Goal: Obtain resource: Obtain resource

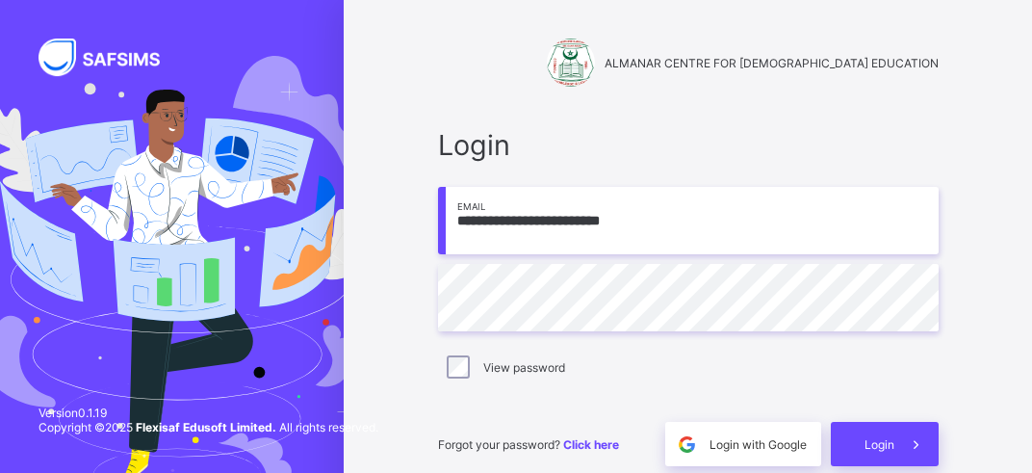
type input "**********"
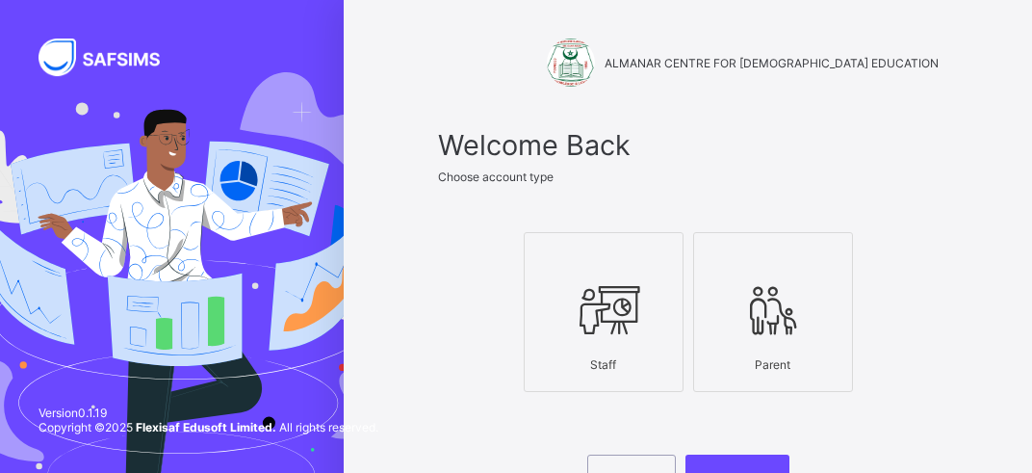
click at [591, 311] on icon at bounding box center [603, 310] width 67 height 58
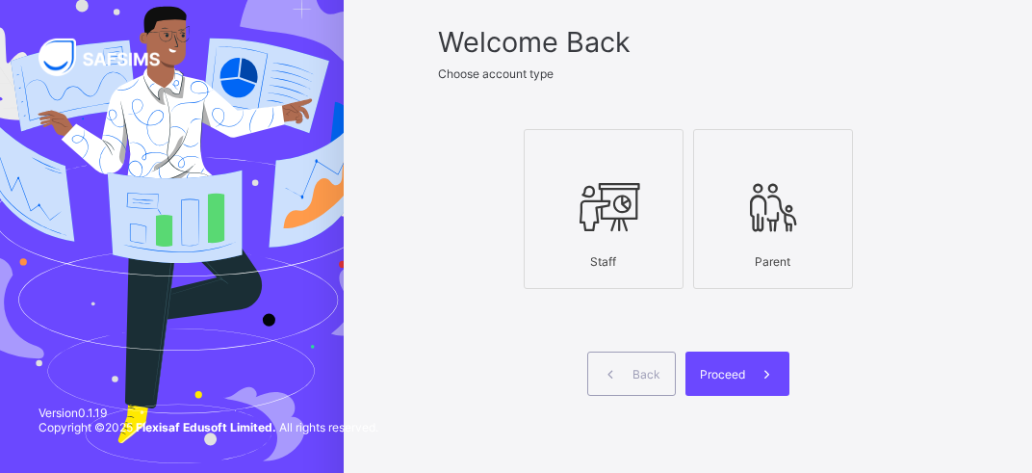
scroll to position [152, 0]
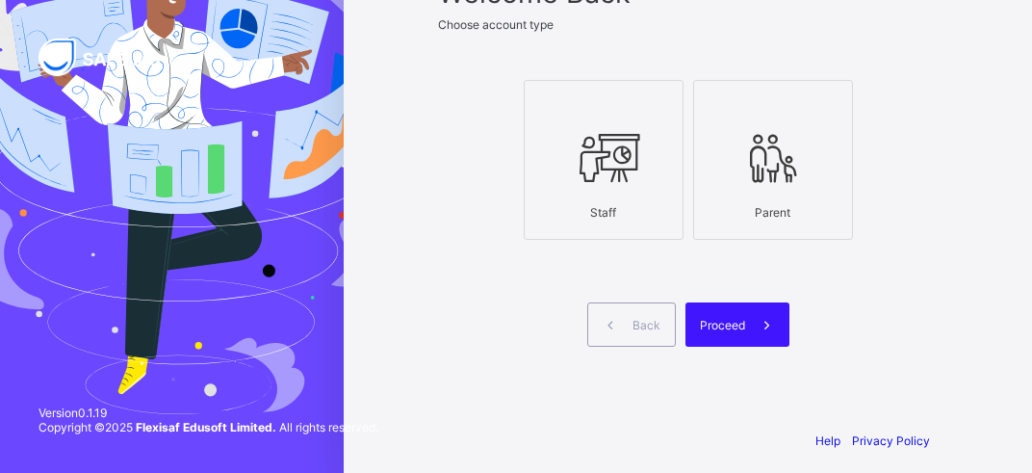
click at [721, 323] on span "Proceed" at bounding box center [722, 325] width 45 height 14
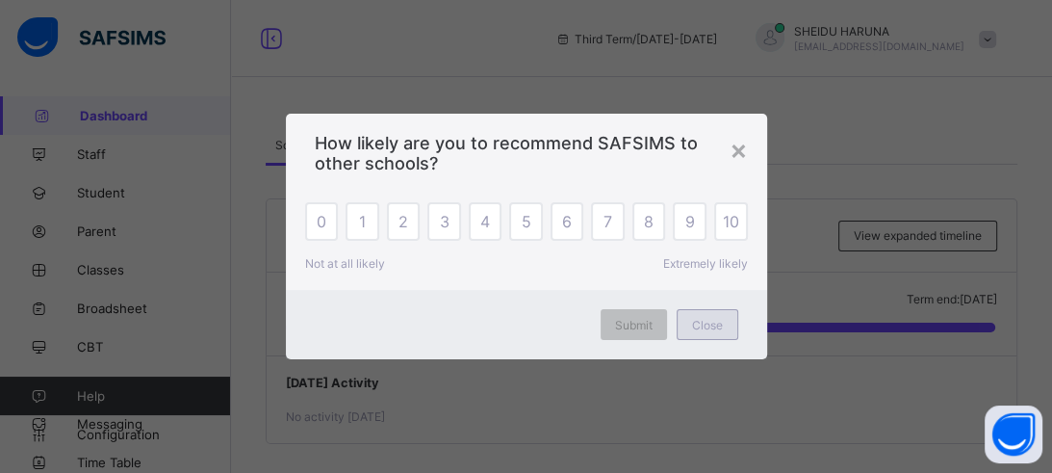
click at [701, 322] on span "Close" at bounding box center [707, 325] width 31 height 14
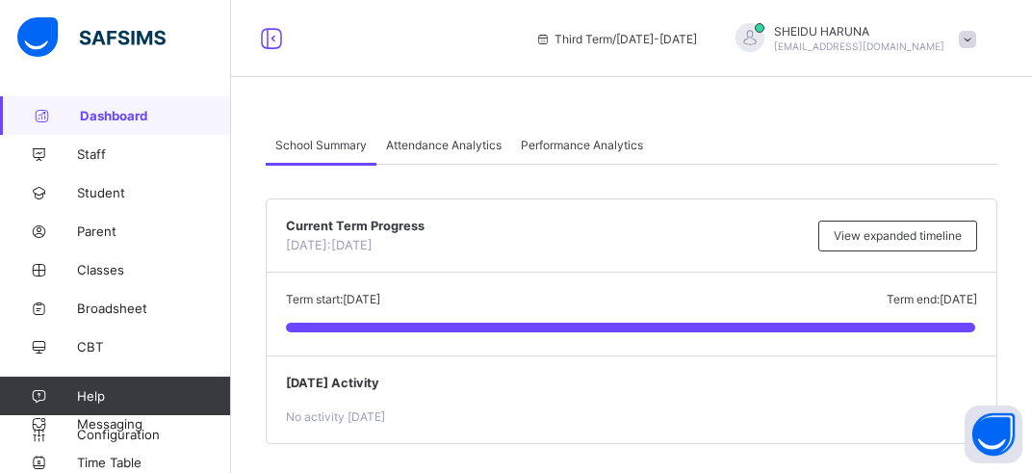
click at [536, 206] on div "Current Term Progress [DATE]: [DATE] View expanded timeline" at bounding box center [632, 235] width 730 height 73
click at [109, 312] on span "Broadsheet" at bounding box center [154, 307] width 154 height 15
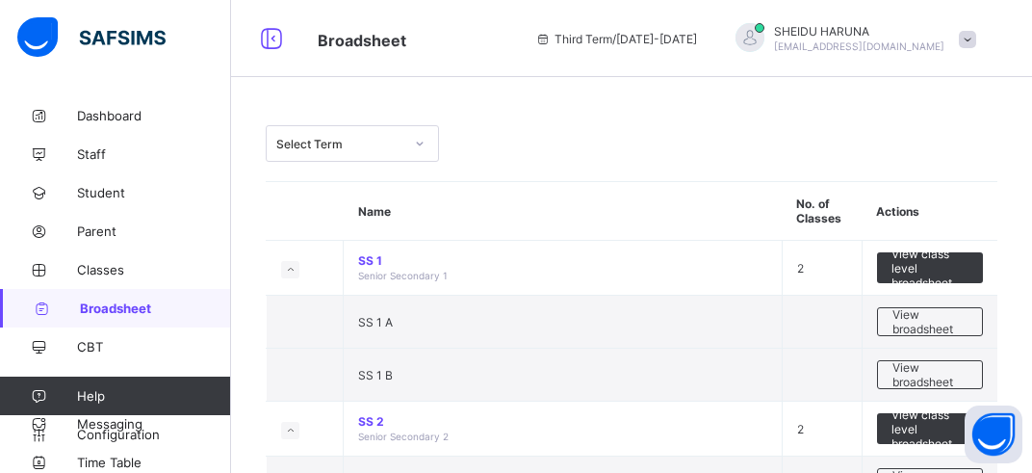
click at [415, 142] on icon at bounding box center [420, 143] width 12 height 19
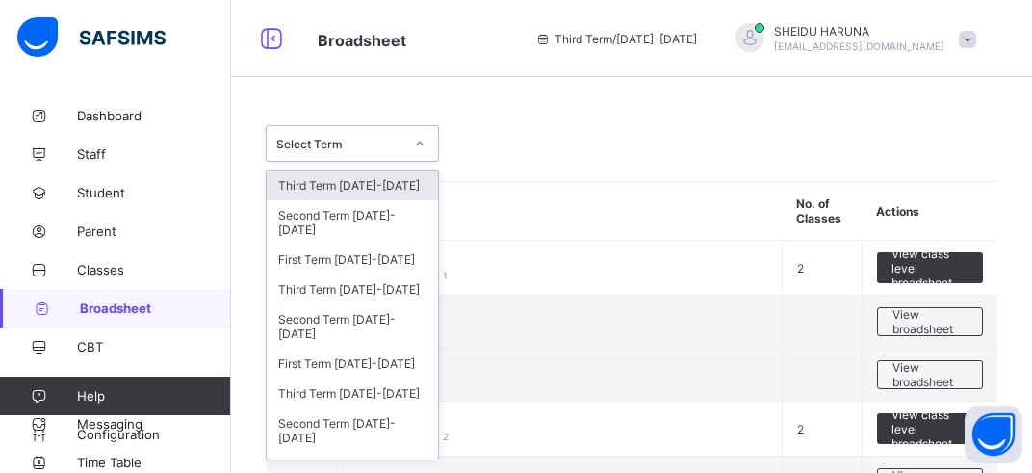
click at [415, 142] on icon at bounding box center [420, 143] width 12 height 19
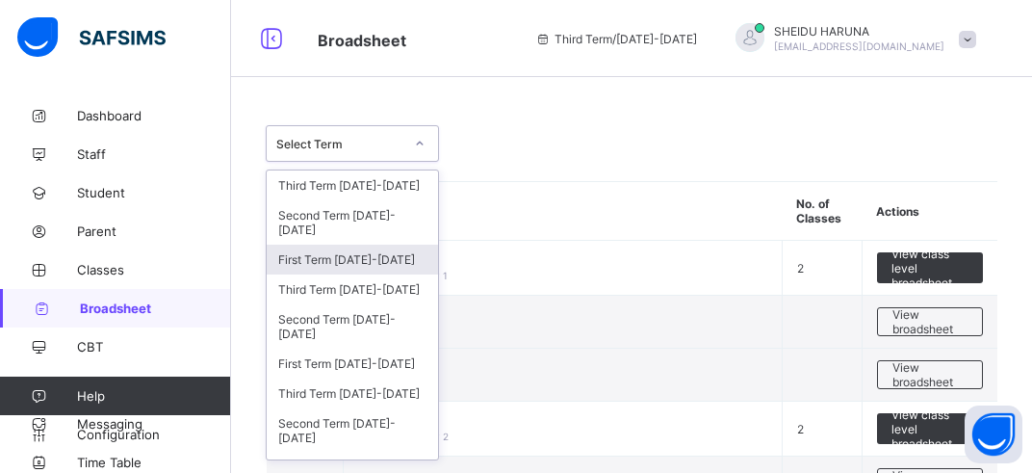
click at [337, 254] on div "First Term [DATE]-[DATE]" at bounding box center [352, 260] width 171 height 30
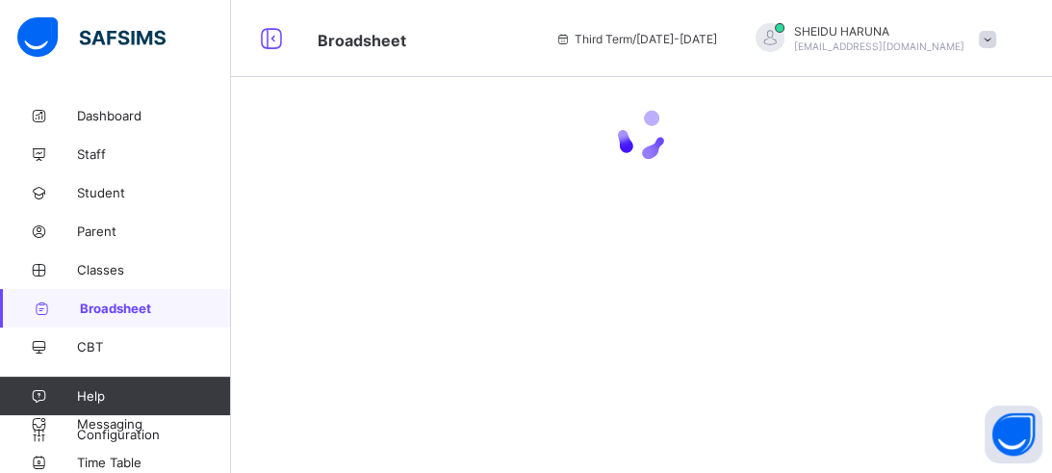
click at [337, 254] on div at bounding box center [641, 236] width 821 height 473
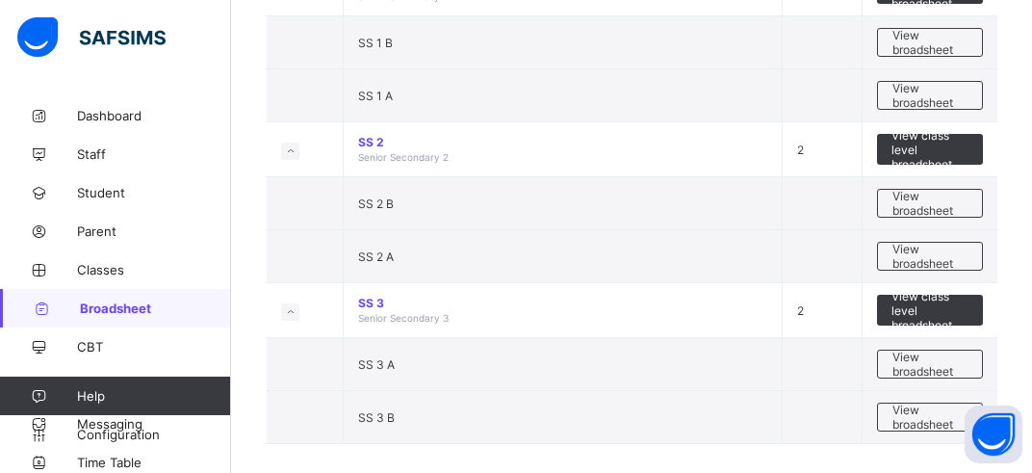
scroll to position [364, 0]
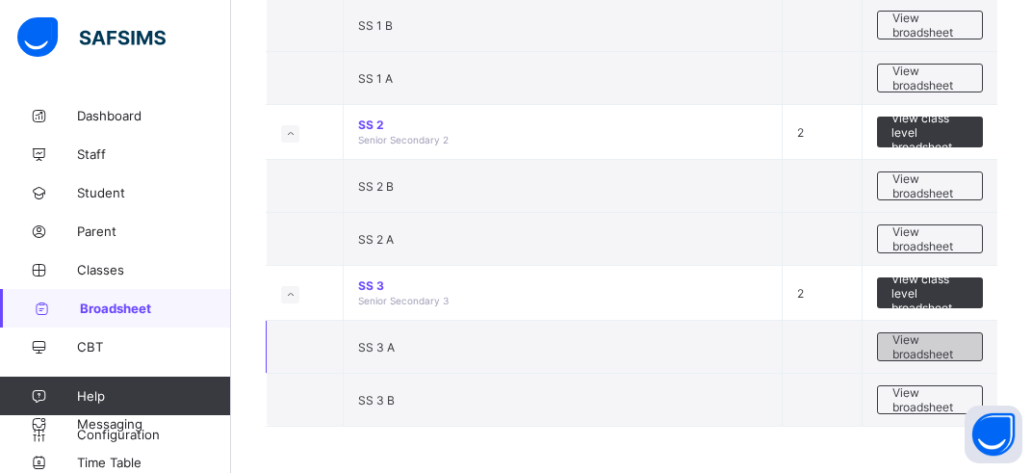
click at [939, 347] on span "View broadsheet" at bounding box center [929, 346] width 75 height 29
click at [939, 347] on div "First Term [DATE]-[DATE] First Term [DATE]-[DATE] Name No. of Classes Actions S…" at bounding box center [631, 55] width 801 height 838
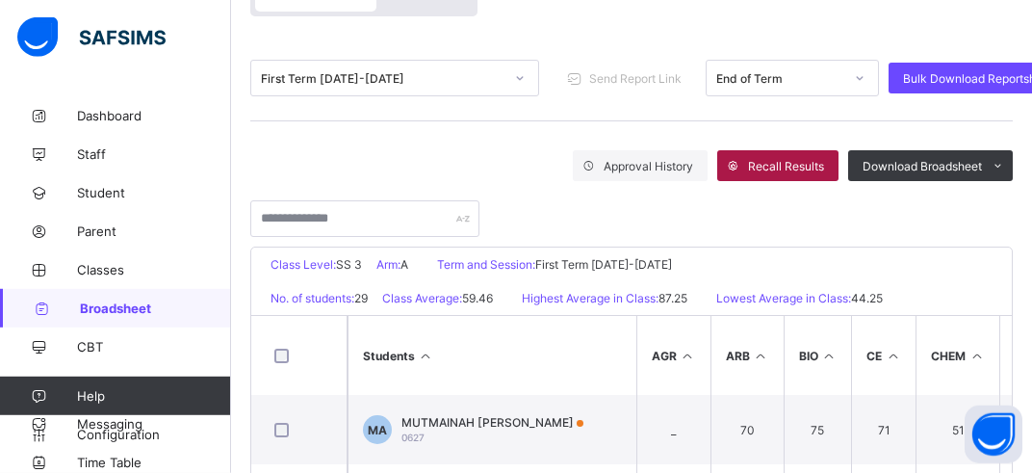
scroll to position [304, 0]
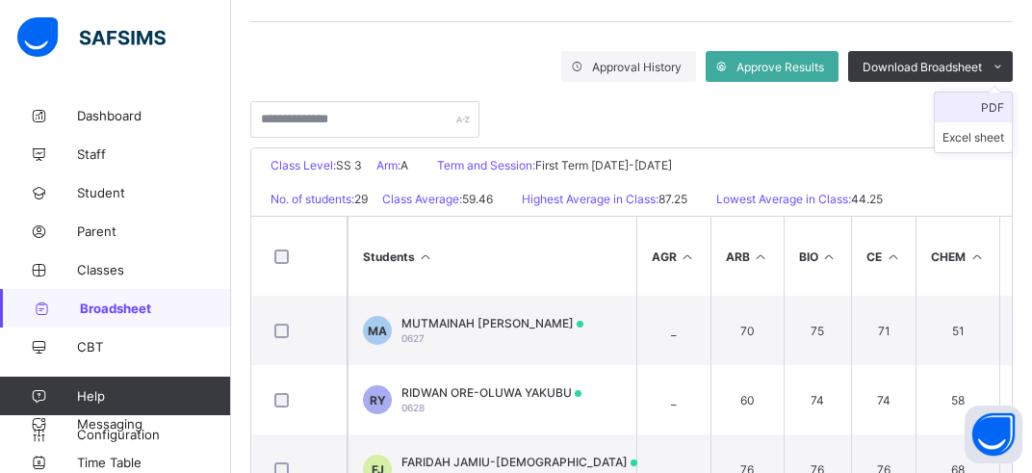
click at [1000, 108] on li "PDF" at bounding box center [973, 107] width 77 height 30
click at [992, 111] on li "PDF" at bounding box center [973, 107] width 77 height 30
click at [992, 111] on div "Approval History Approve Results Download Broadsheet PDF Excel sheet" at bounding box center [631, 89] width 762 height 96
click at [988, 93] on div at bounding box center [631, 110] width 762 height 56
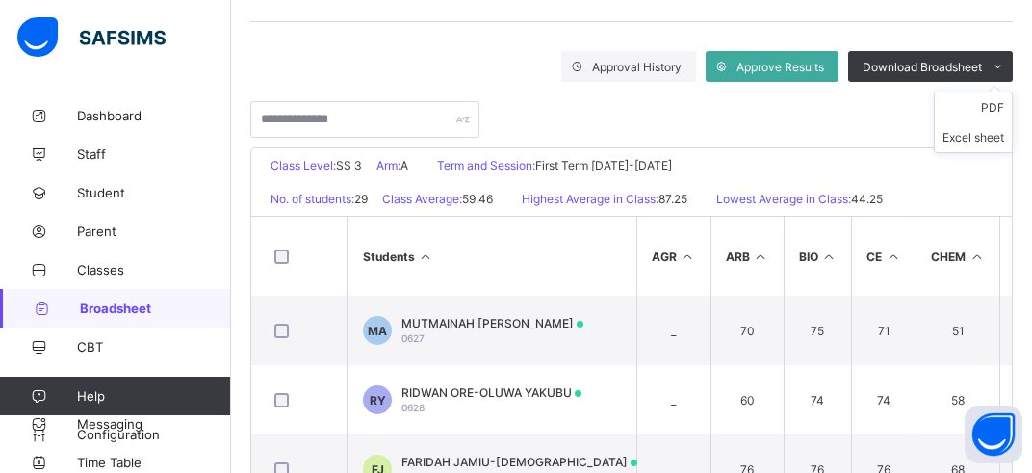
click at [1000, 101] on ul "PDF Excel sheet" at bounding box center [973, 122] width 79 height 62
click at [1000, 109] on li "PDF" at bounding box center [973, 107] width 77 height 30
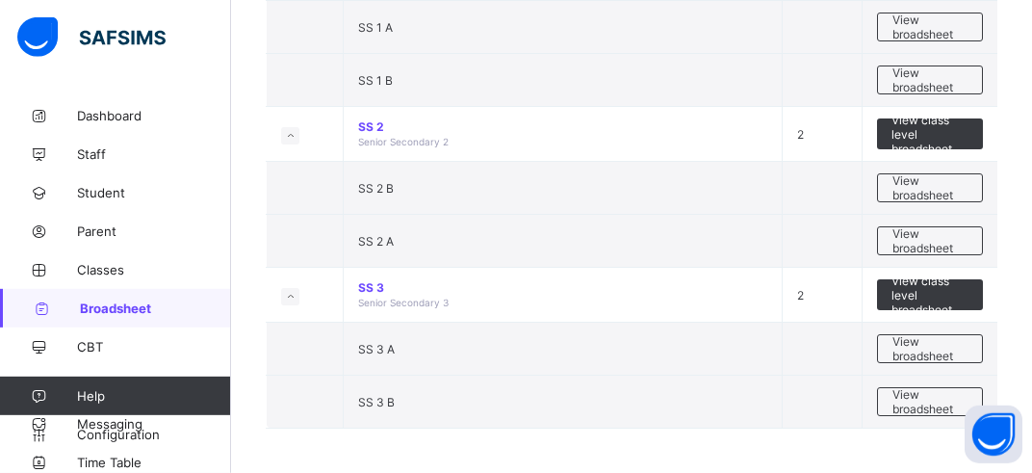
scroll to position [296, 0]
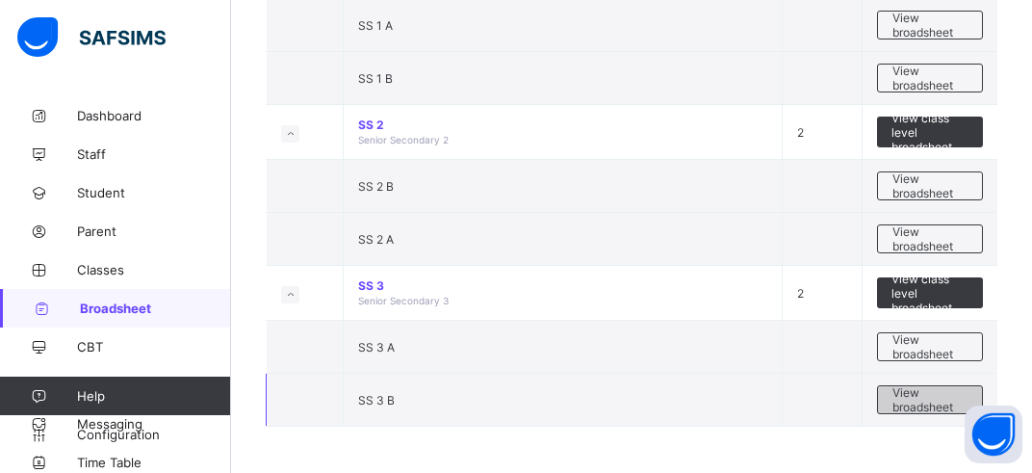
click at [944, 403] on span "View broadsheet" at bounding box center [929, 399] width 75 height 29
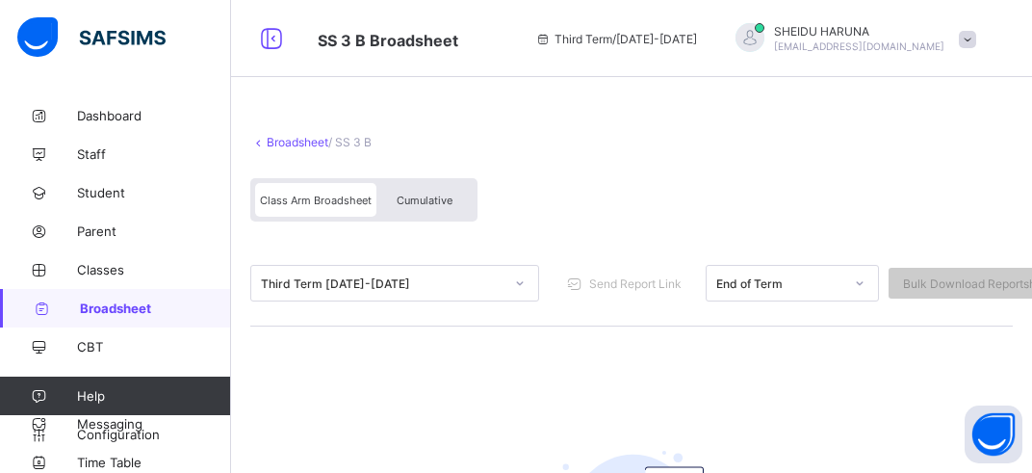
click at [410, 206] on span "Cumulative" at bounding box center [425, 199] width 56 height 13
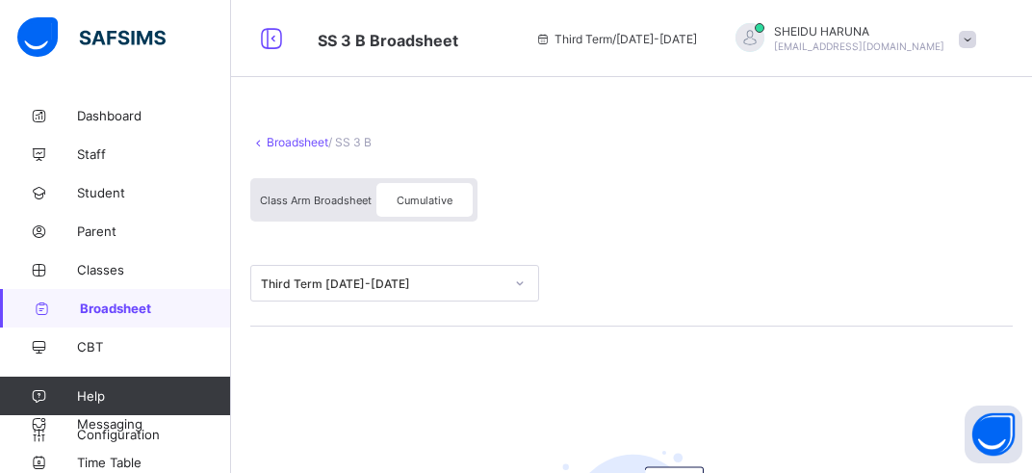
click at [341, 205] on span "Class Arm Broadsheet" at bounding box center [316, 199] width 112 height 13
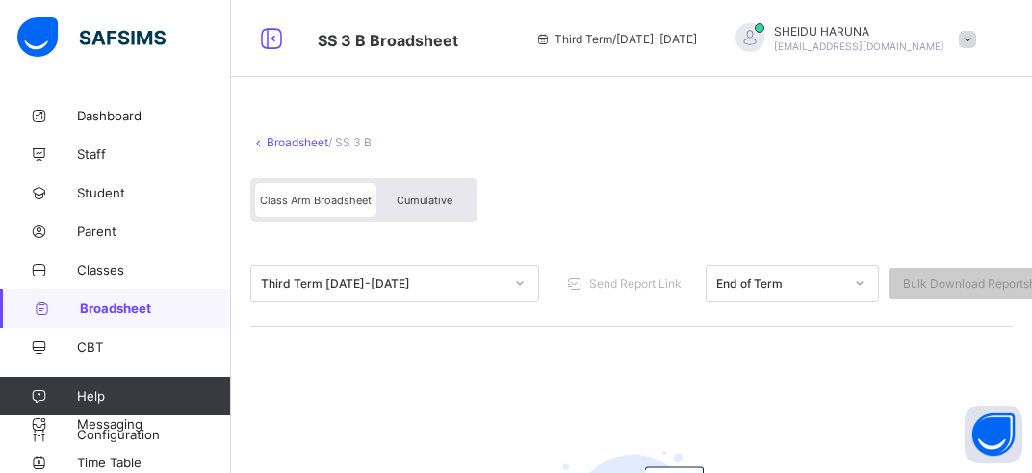
click at [341, 205] on span "Class Arm Broadsheet" at bounding box center [316, 199] width 112 height 13
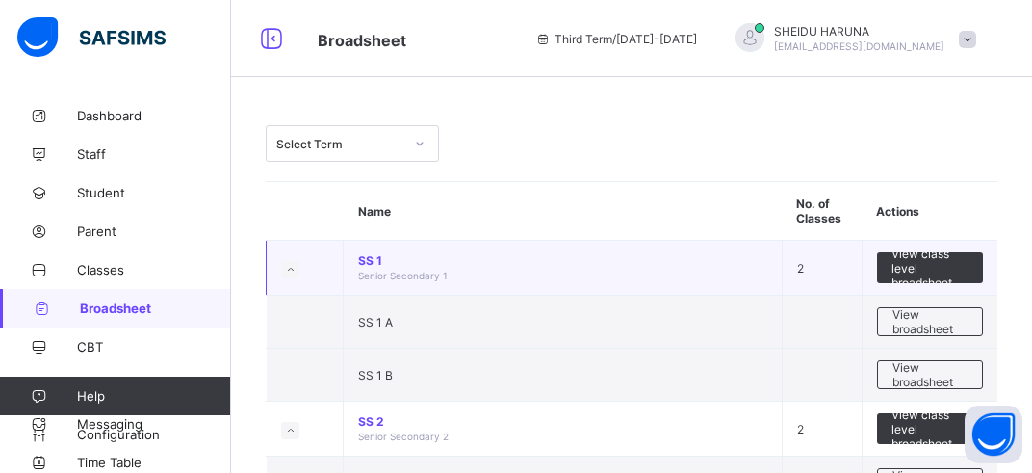
scroll to position [296, 0]
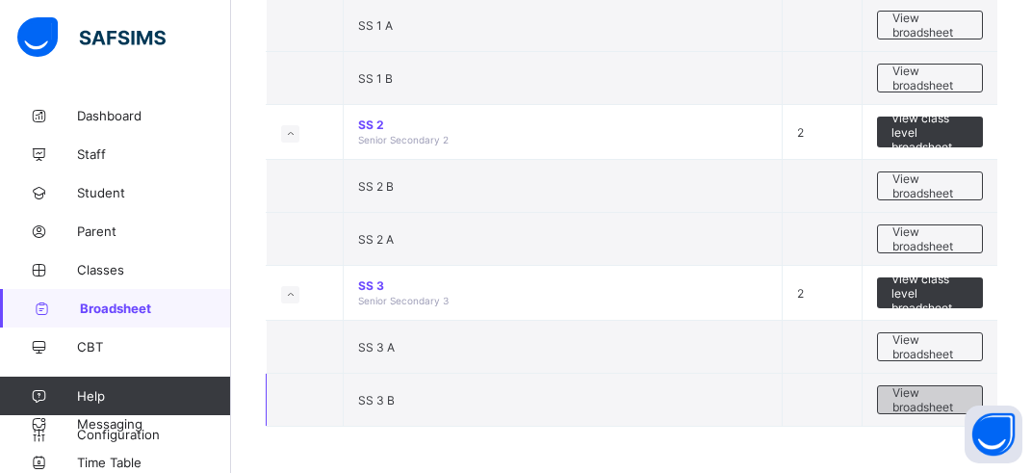
click at [927, 401] on span "View broadsheet" at bounding box center [929, 399] width 75 height 29
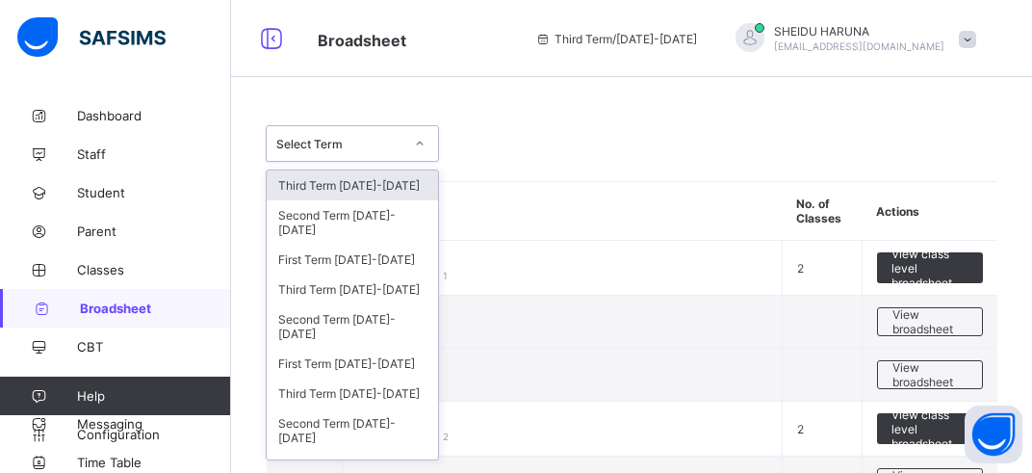
click at [419, 146] on icon at bounding box center [420, 143] width 12 height 19
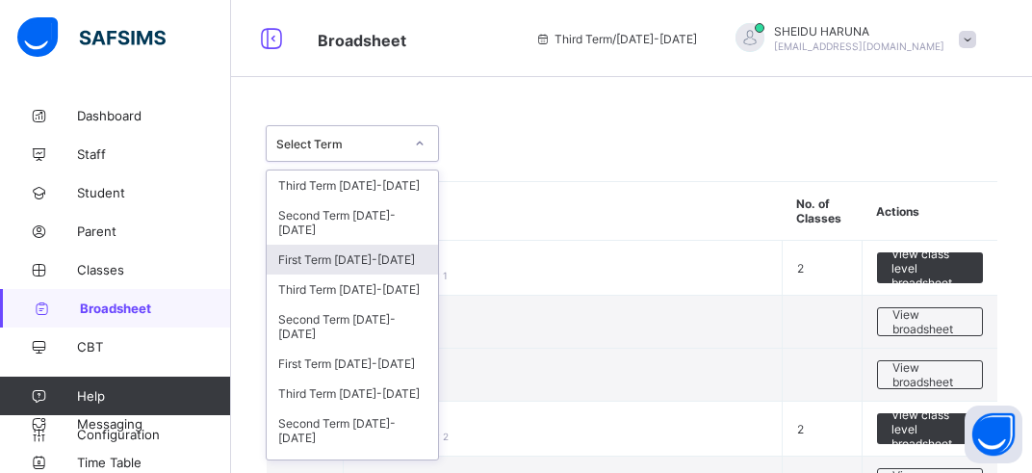
click at [353, 267] on div "First Term [DATE]-[DATE]" at bounding box center [352, 260] width 171 height 30
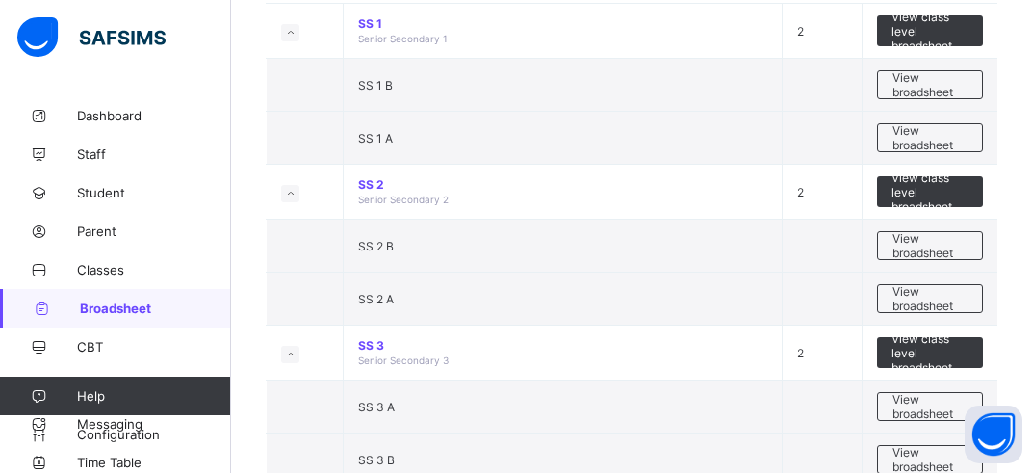
scroll to position [364, 0]
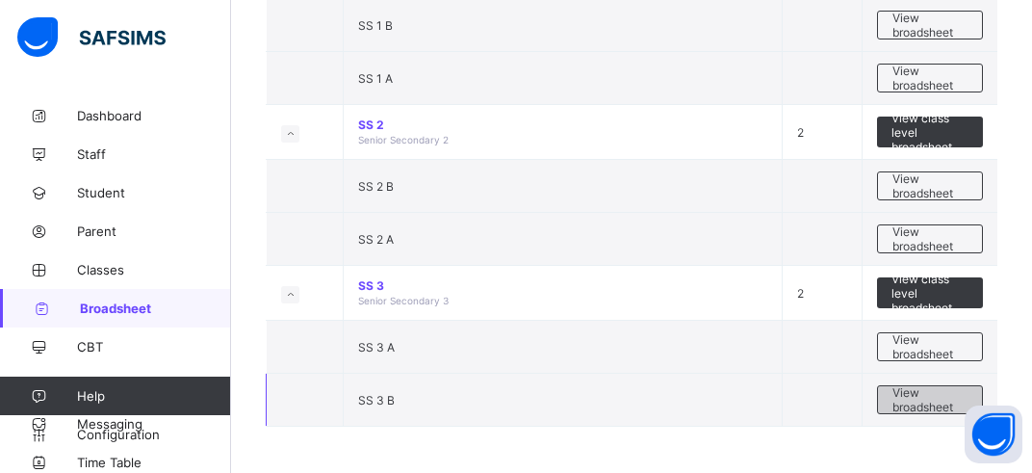
click at [949, 399] on span "View broadsheet" at bounding box center [929, 399] width 75 height 29
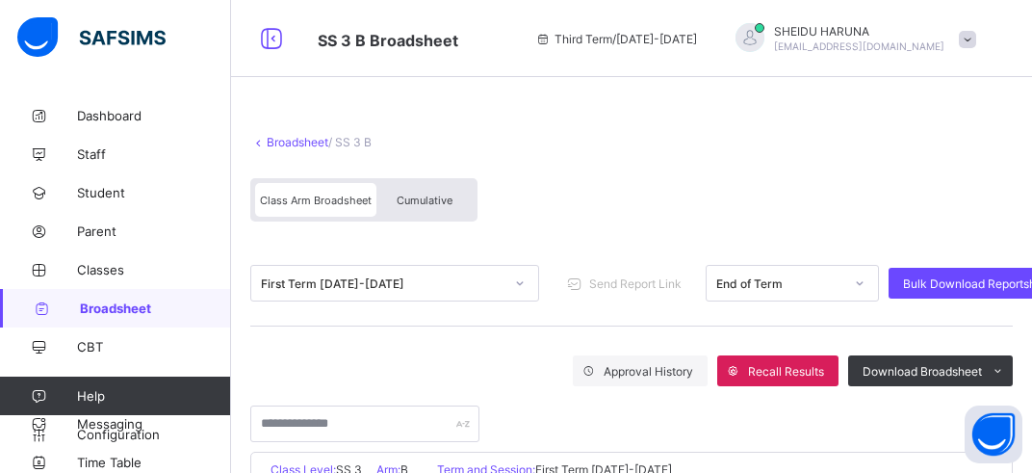
scroll to position [304, 0]
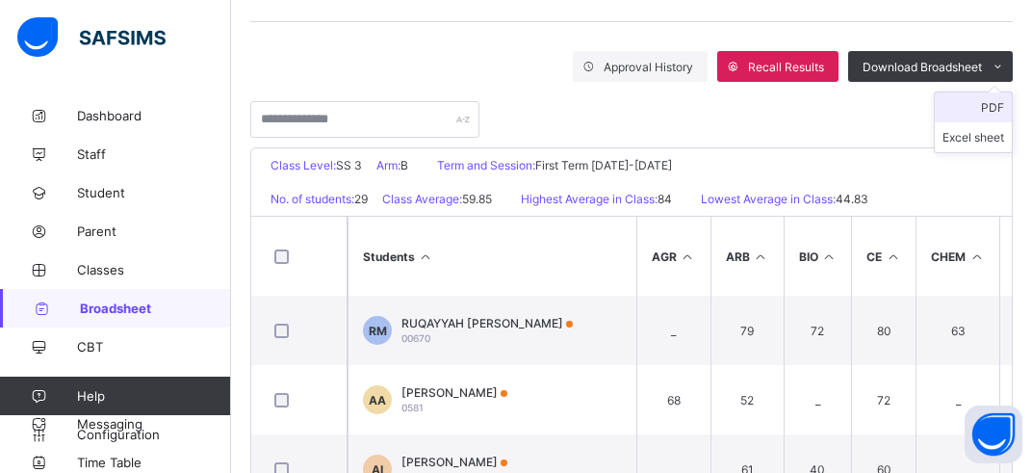
click at [985, 105] on li "PDF" at bounding box center [973, 107] width 77 height 30
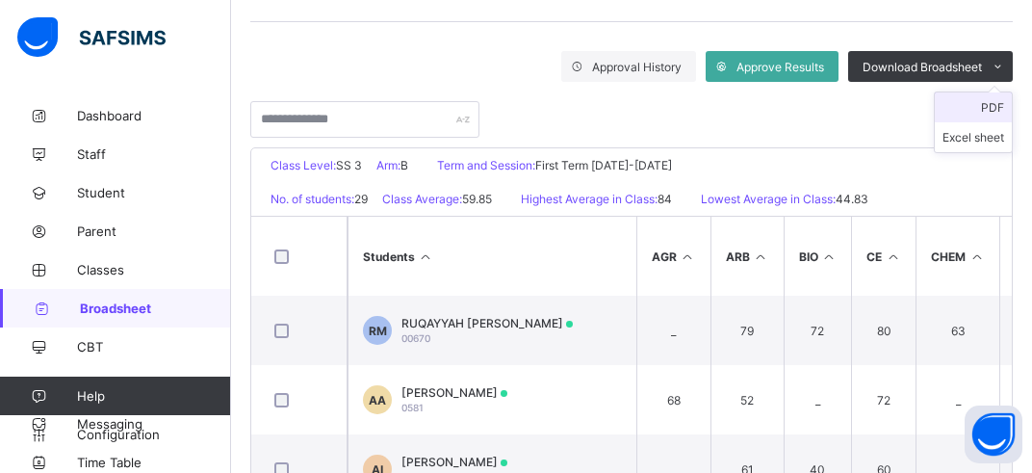
scroll to position [0, 0]
click at [109, 313] on span "Broadsheet" at bounding box center [155, 307] width 151 height 15
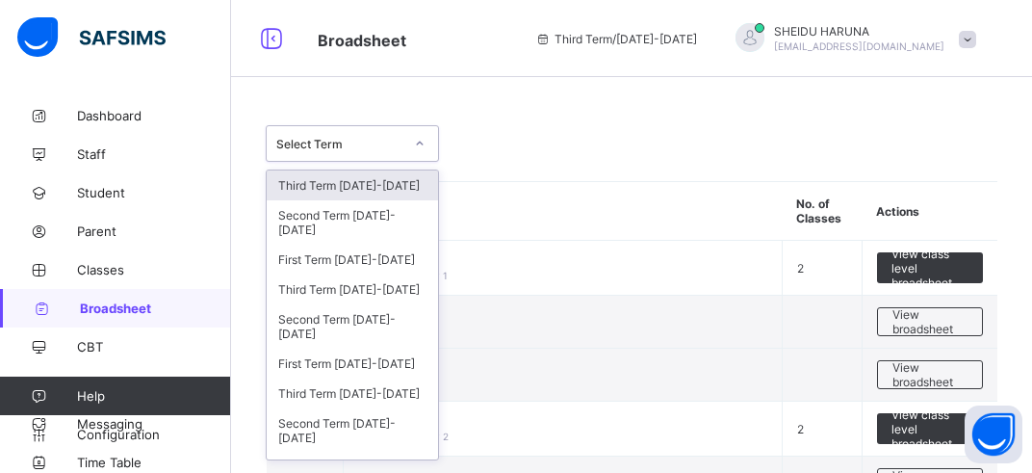
click at [426, 142] on div at bounding box center [419, 143] width 33 height 31
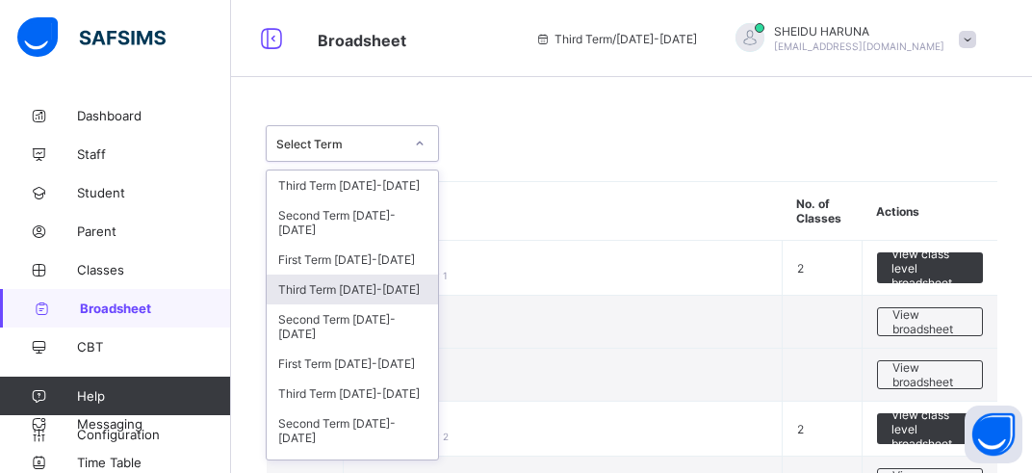
click at [379, 295] on div "Third Term [DATE]-[DATE]" at bounding box center [352, 289] width 171 height 30
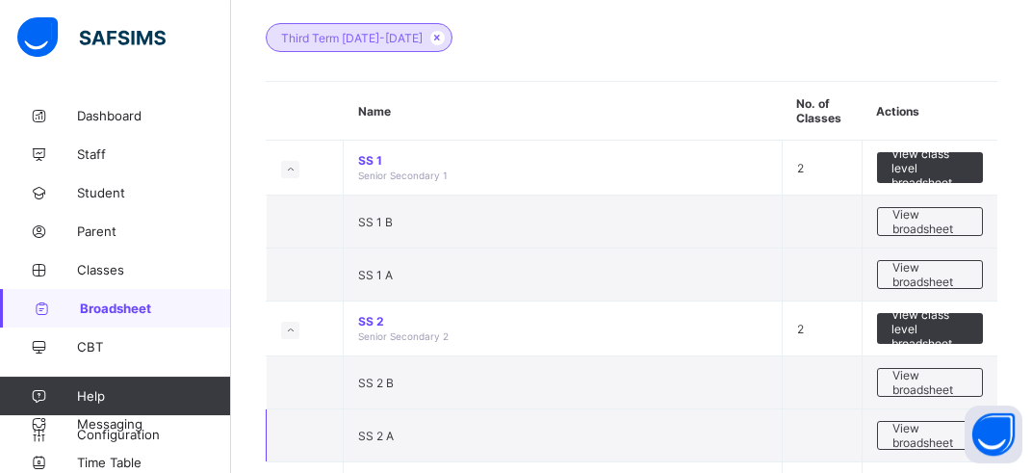
scroll to position [203, 0]
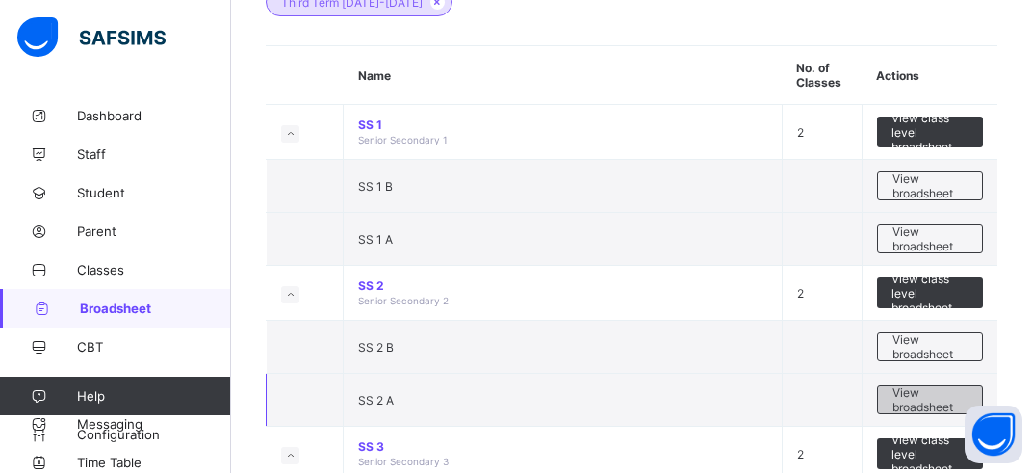
click at [945, 406] on span "View broadsheet" at bounding box center [929, 399] width 75 height 29
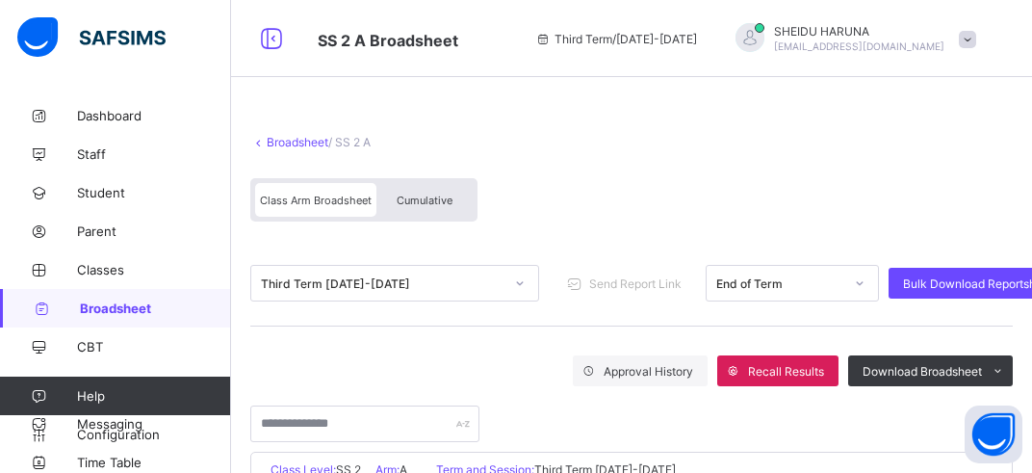
click at [424, 193] on div "Cumulative" at bounding box center [424, 200] width 96 height 34
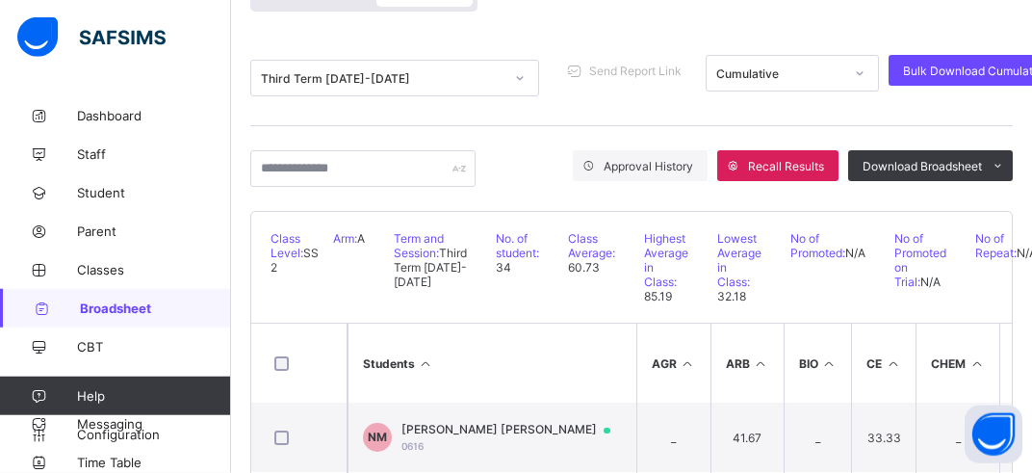
scroll to position [58, 0]
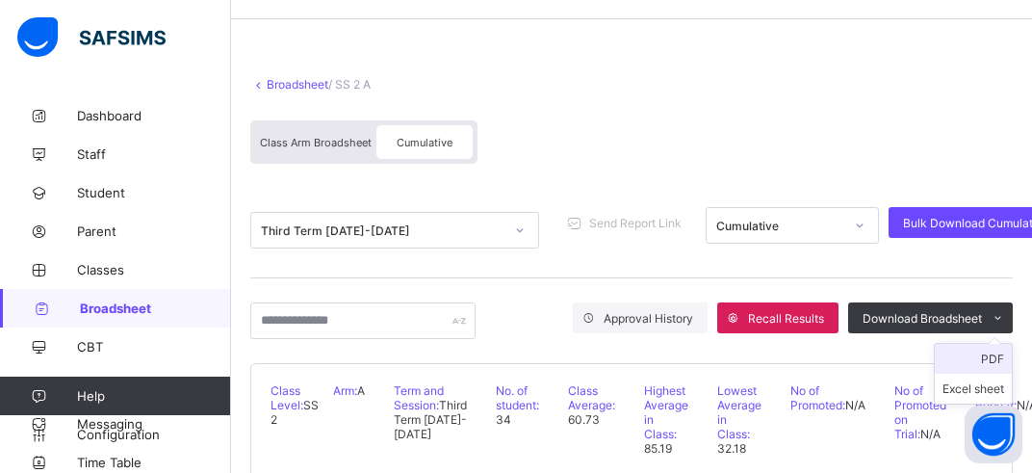
click at [994, 355] on li "PDF" at bounding box center [973, 359] width 77 height 30
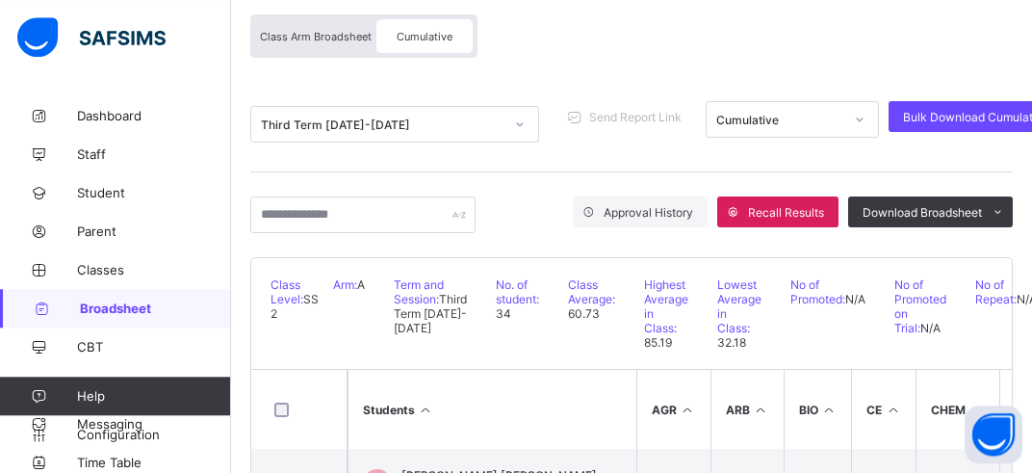
scroll to position [109, 0]
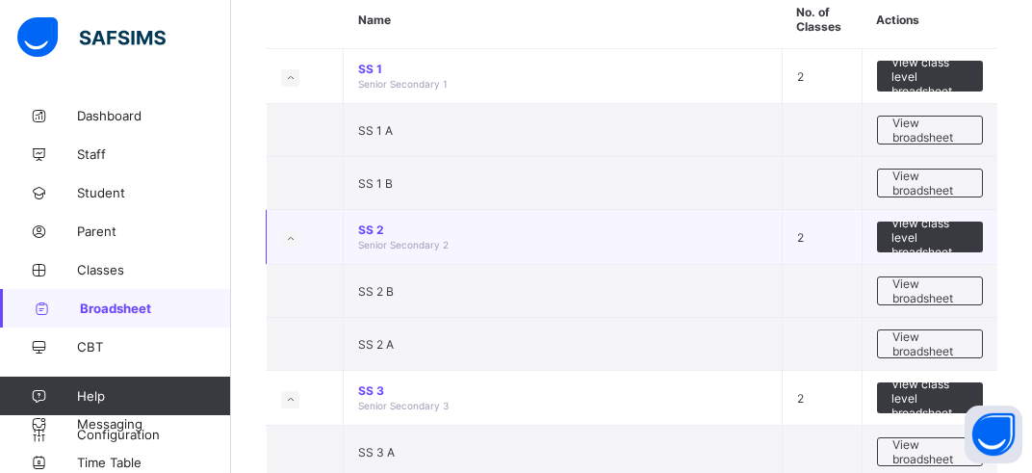
scroll to position [203, 0]
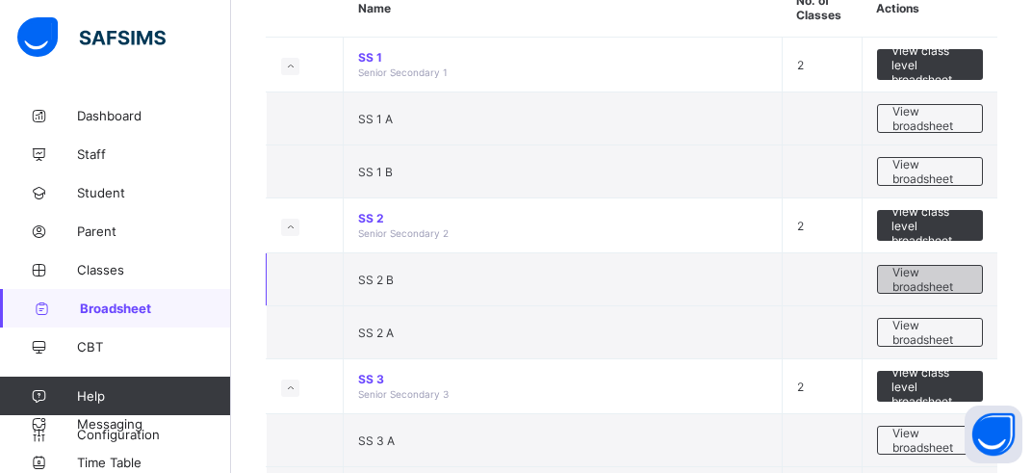
click at [921, 279] on span "View broadsheet" at bounding box center [929, 279] width 75 height 29
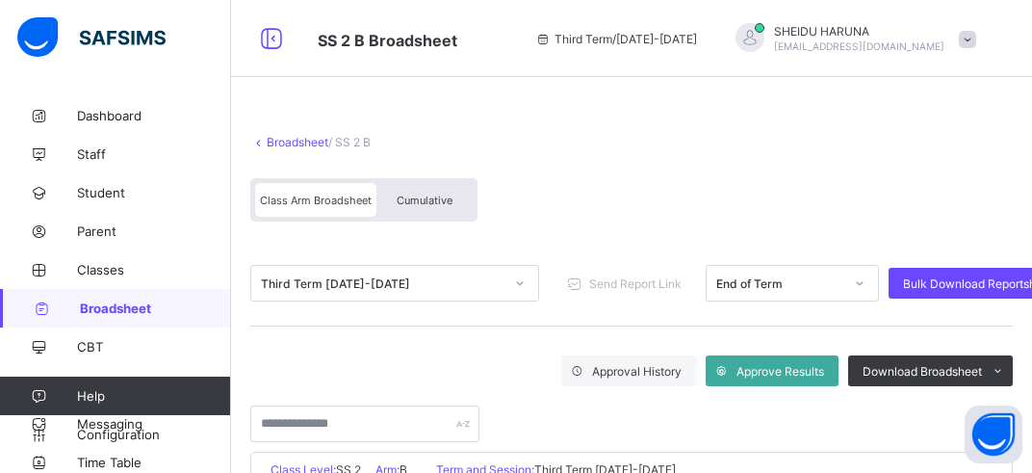
click at [402, 194] on span "Cumulative" at bounding box center [425, 199] width 56 height 13
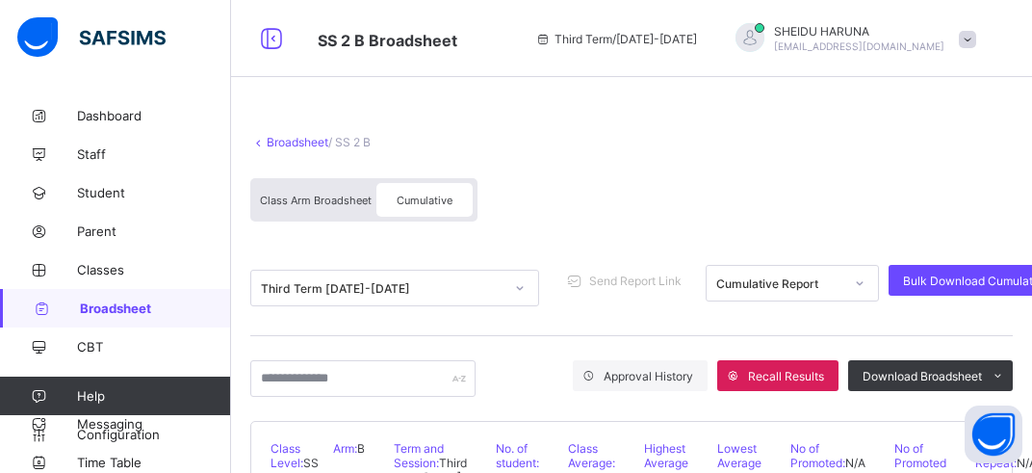
scroll to position [101, 0]
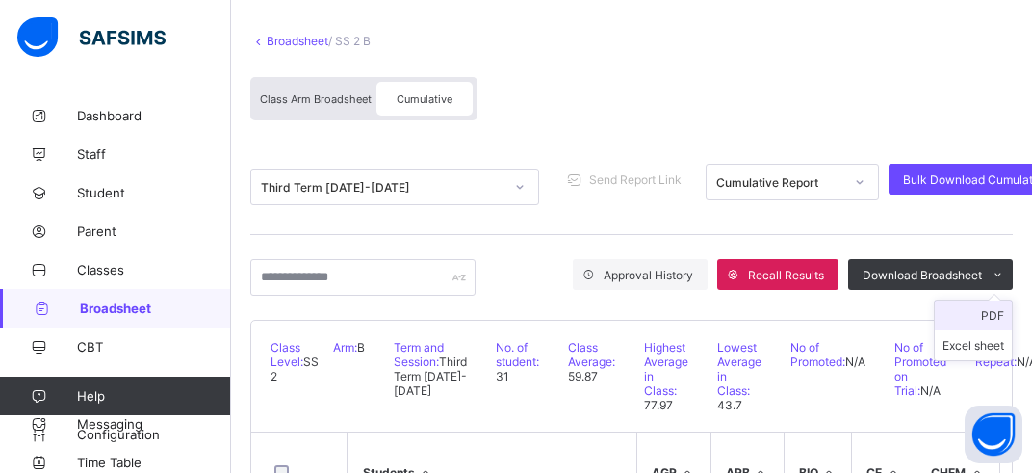
click at [1001, 315] on li "PDF" at bounding box center [973, 315] width 77 height 30
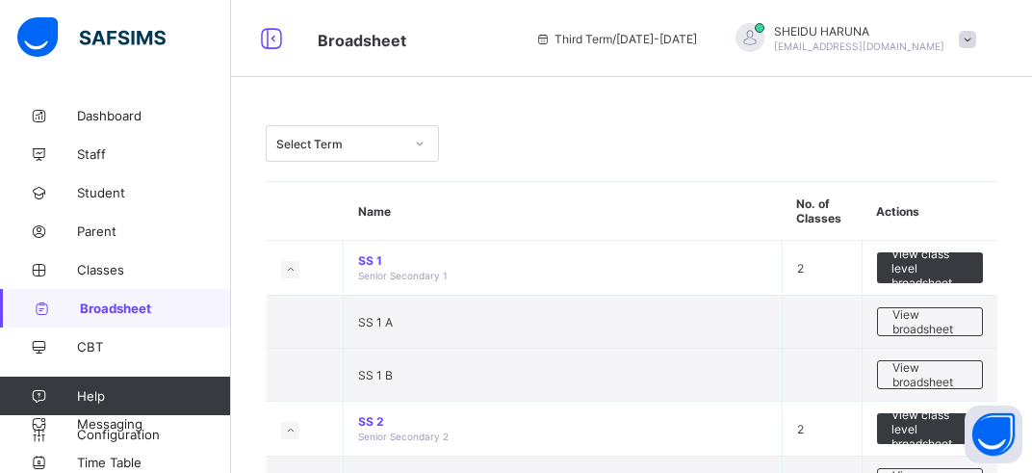
click at [117, 310] on span "Broadsheet" at bounding box center [155, 307] width 151 height 15
click at [417, 141] on icon at bounding box center [420, 143] width 12 height 19
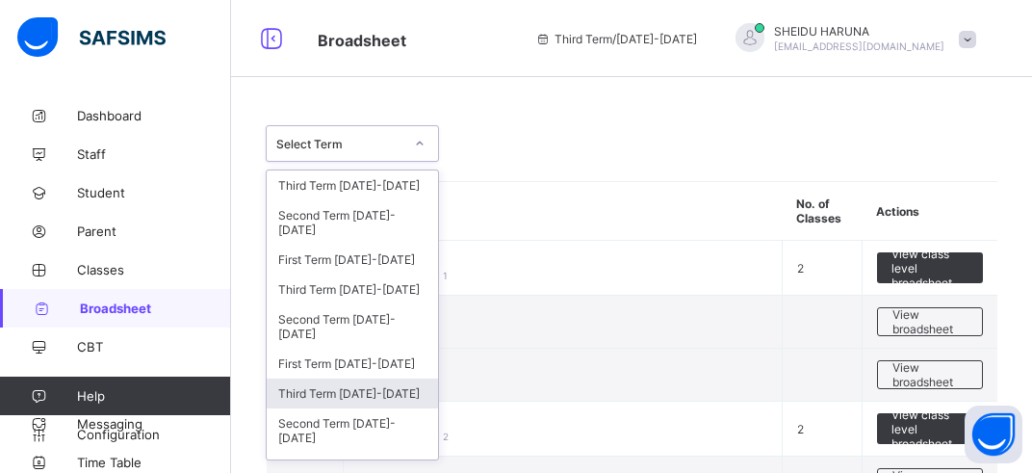
click at [389, 400] on div "Third Term [DATE]-[DATE]" at bounding box center [352, 393] width 171 height 30
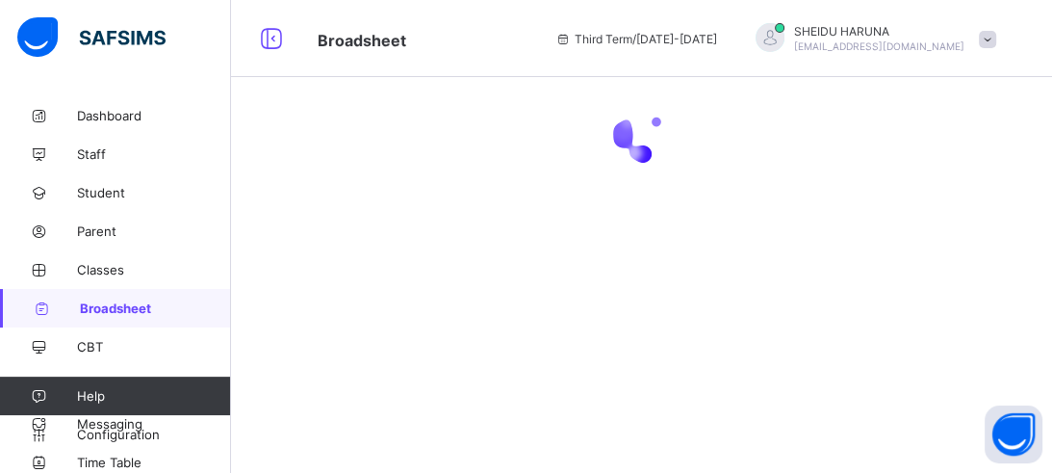
click at [389, 400] on div at bounding box center [641, 236] width 821 height 473
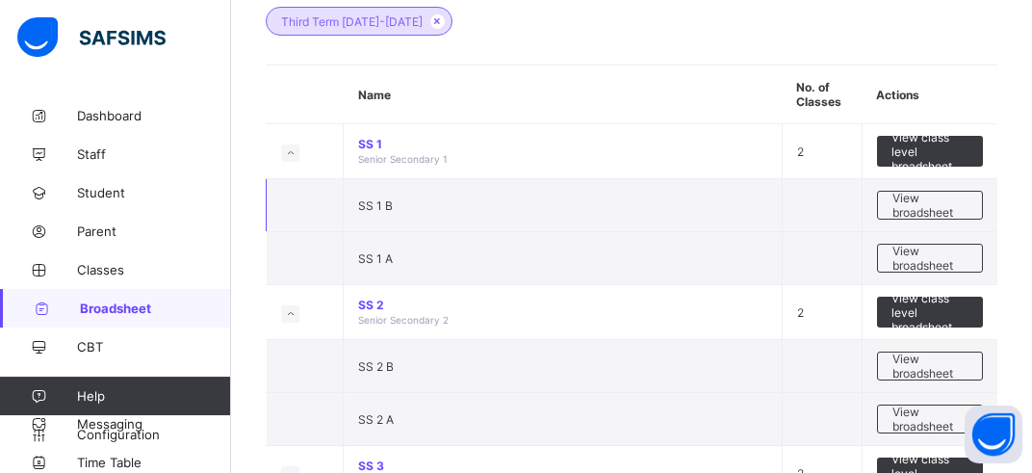
scroll to position [304, 0]
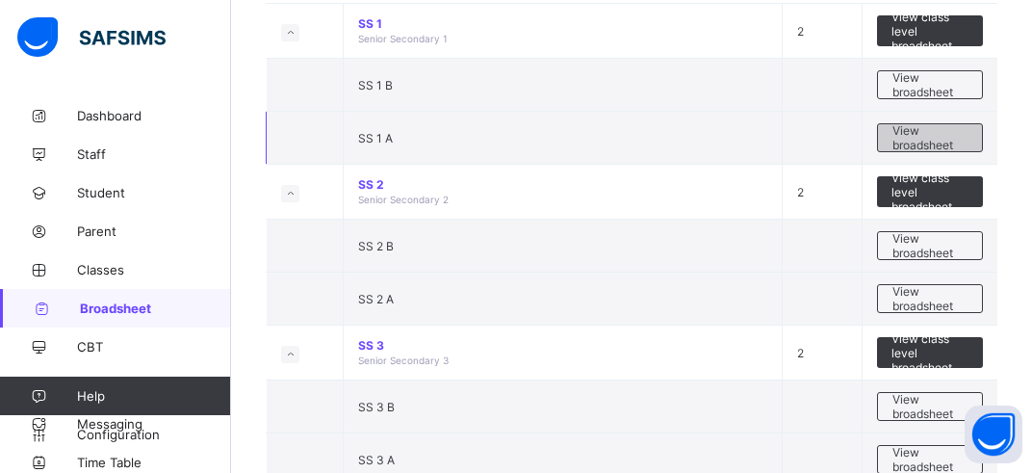
click at [918, 130] on span "View broadsheet" at bounding box center [929, 137] width 75 height 29
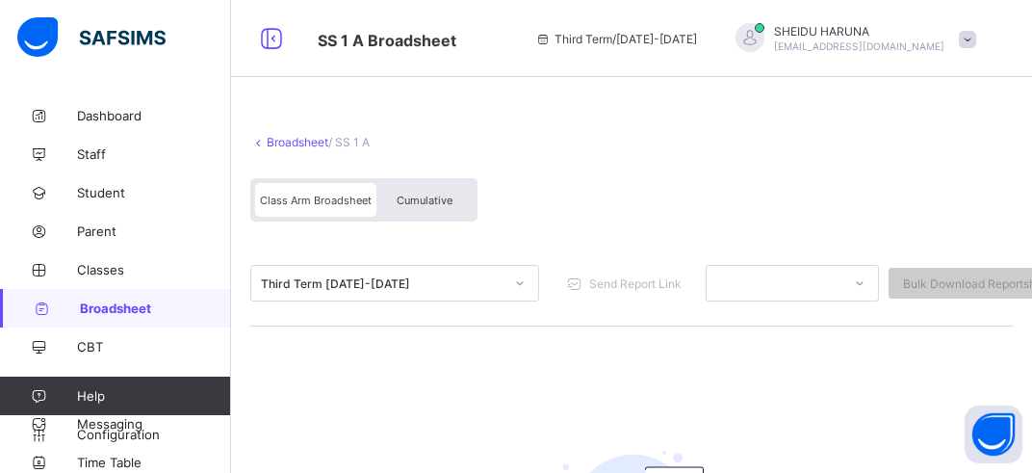
click at [436, 205] on span "Cumulative" at bounding box center [425, 199] width 56 height 13
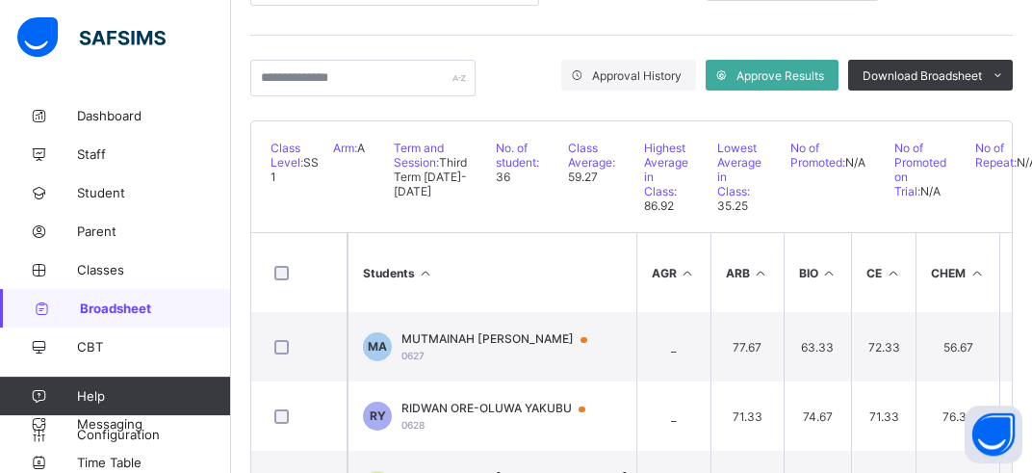
scroll to position [260, 0]
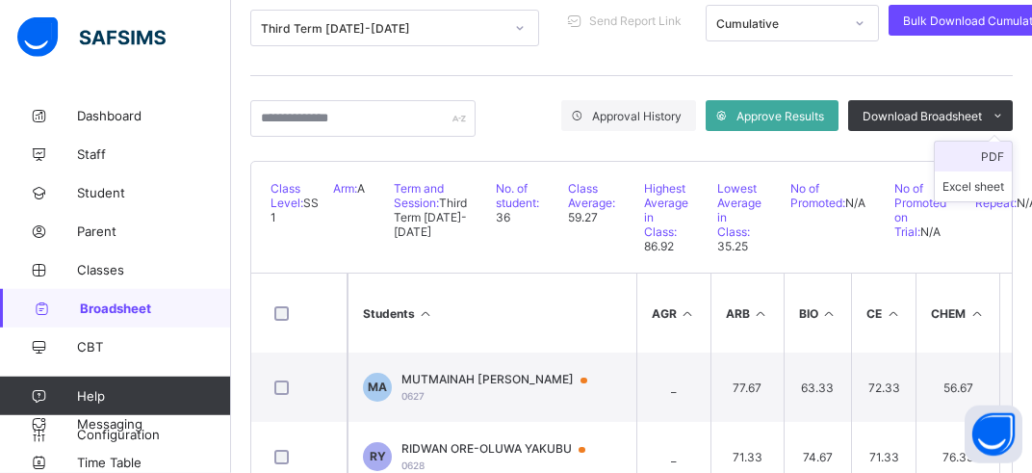
click at [1002, 153] on li "PDF" at bounding box center [973, 157] width 77 height 30
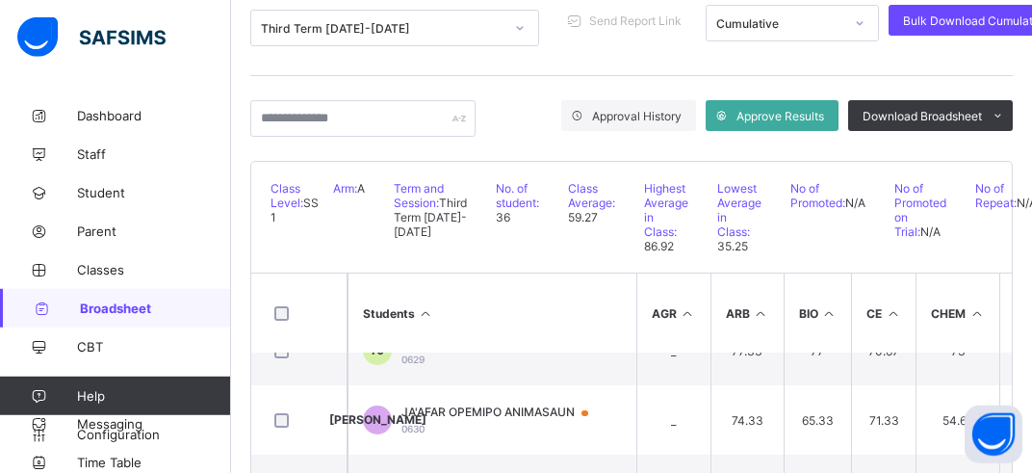
scroll to position [439, 0]
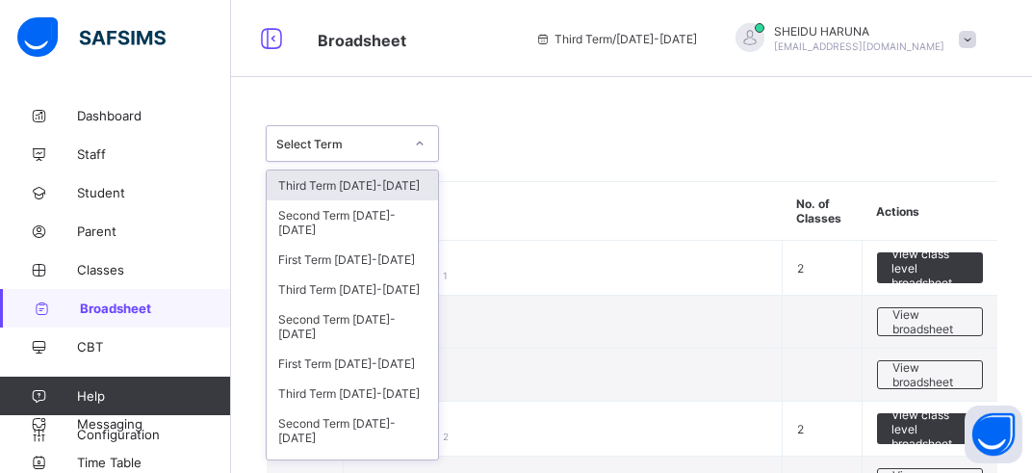
click at [422, 144] on icon at bounding box center [420, 143] width 12 height 19
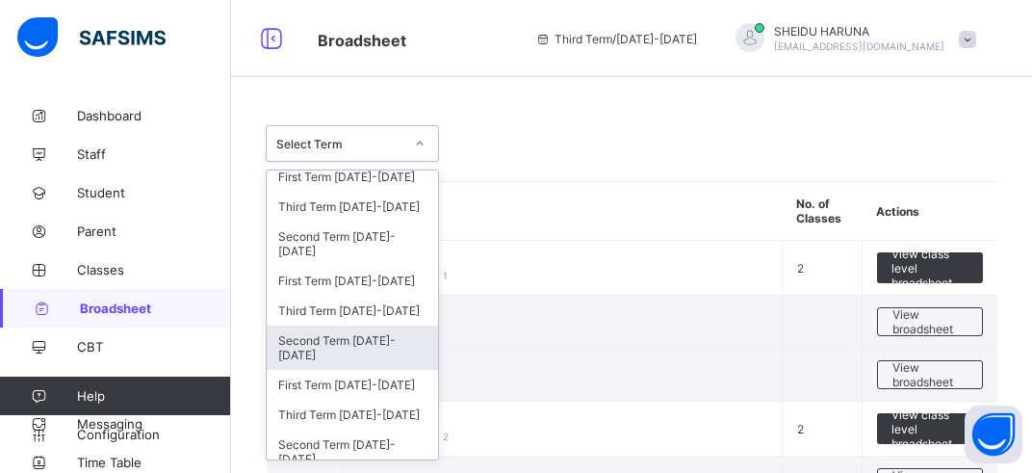
scroll to position [88, 0]
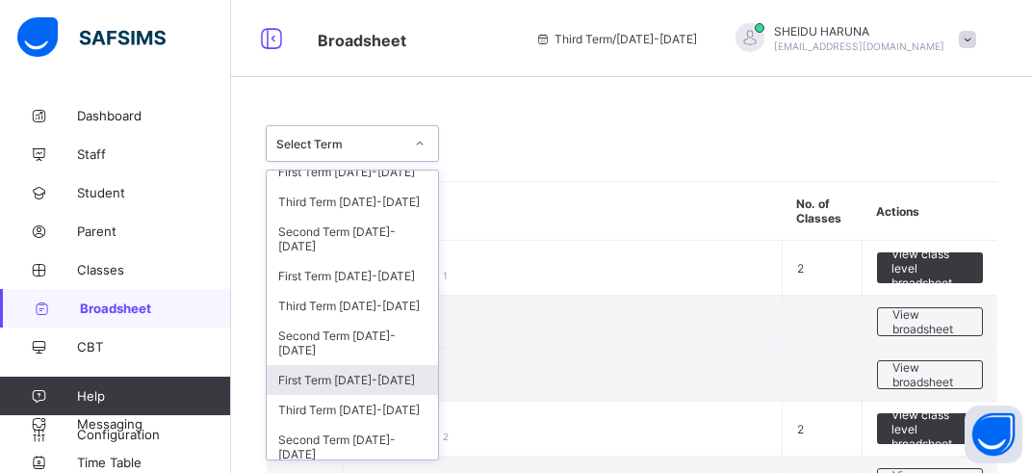
click at [345, 383] on div "First Term [DATE]-[DATE]" at bounding box center [352, 380] width 171 height 30
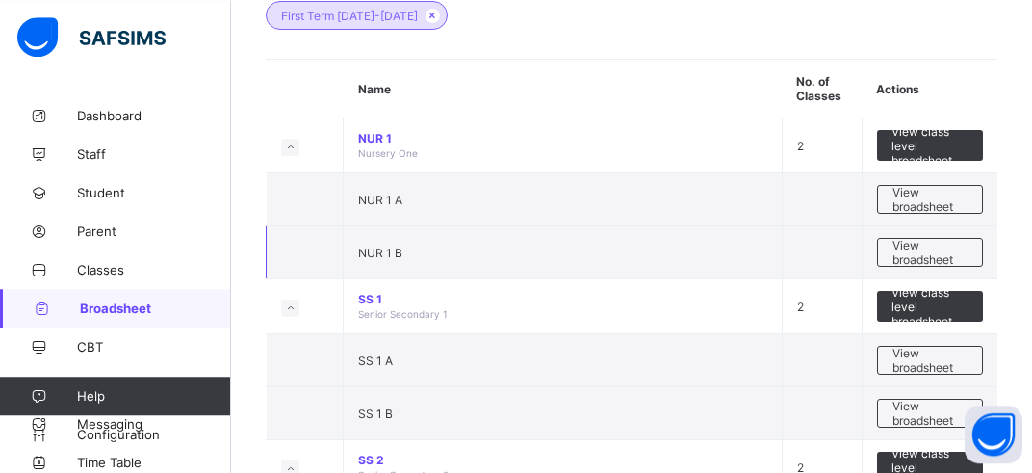
scroll to position [304, 0]
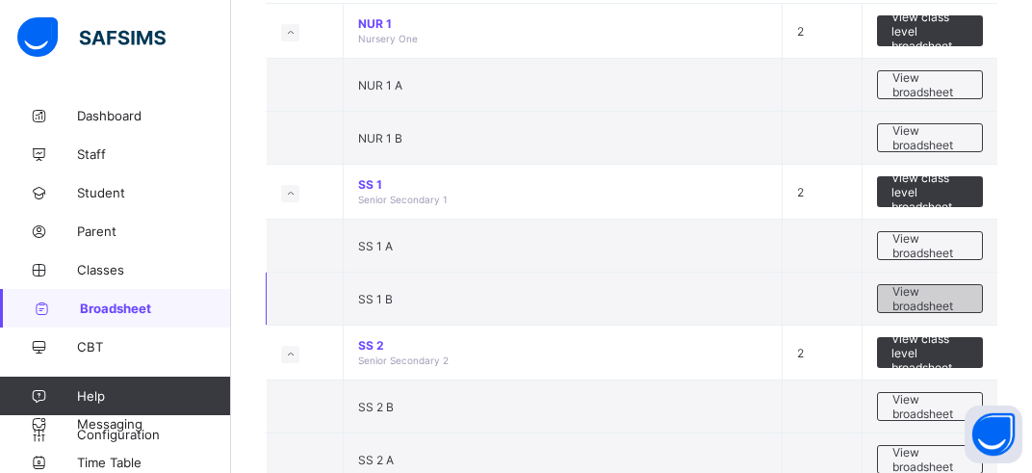
click at [925, 295] on span "View broadsheet" at bounding box center [929, 298] width 75 height 29
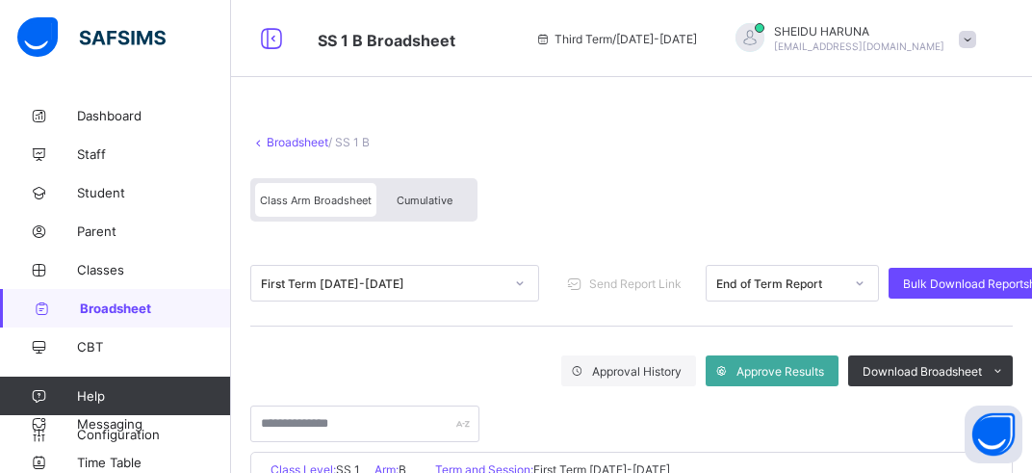
click at [422, 191] on div "Cumulative" at bounding box center [424, 200] width 96 height 34
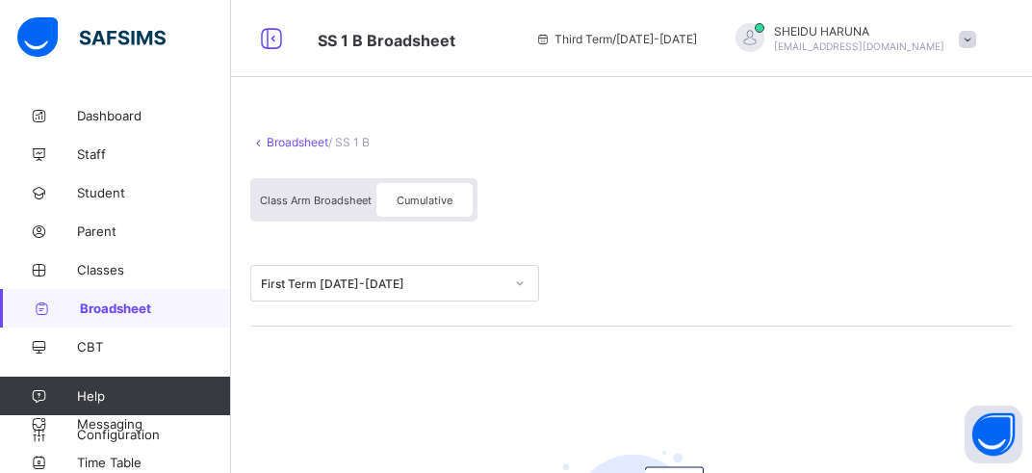
click at [441, 188] on div "Cumulative" at bounding box center [424, 200] width 96 height 34
click at [344, 204] on span "Class Arm Broadsheet" at bounding box center [316, 199] width 112 height 13
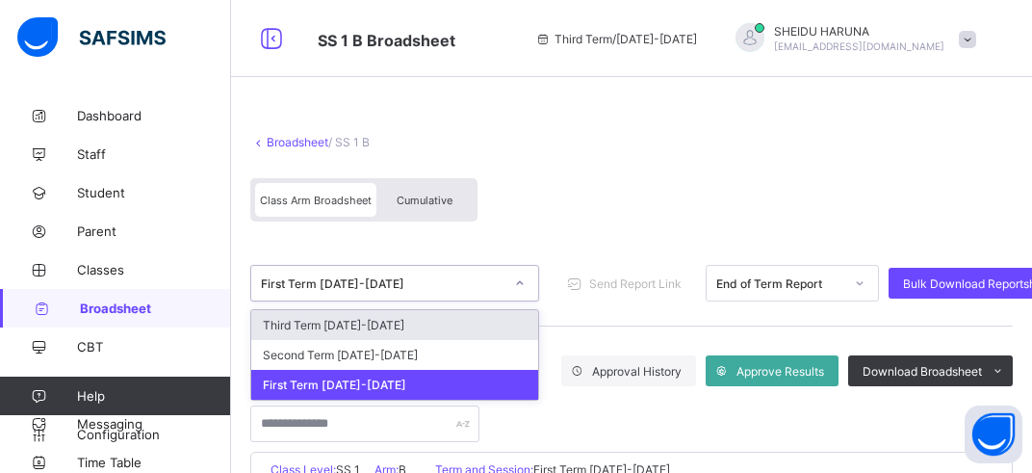
click at [524, 278] on div at bounding box center [519, 283] width 33 height 31
click at [420, 330] on div "Third Term [DATE]-[DATE]" at bounding box center [394, 325] width 287 height 30
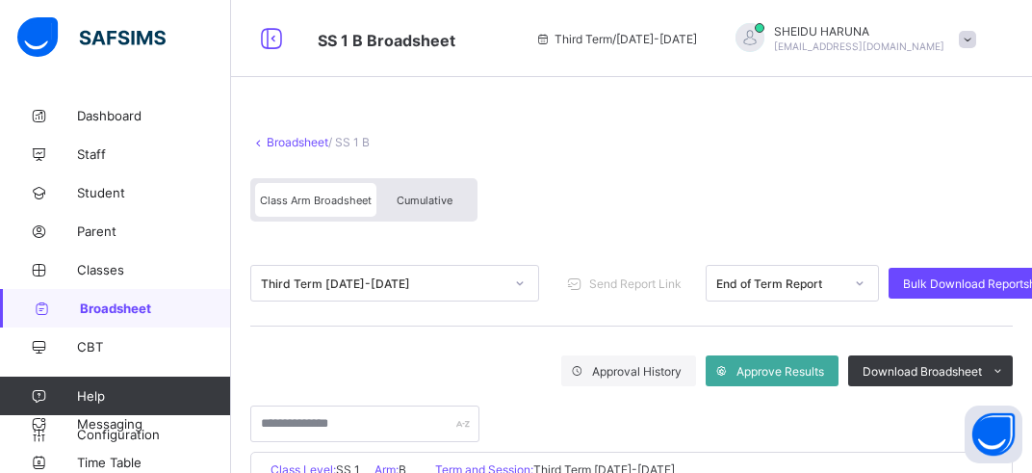
click at [425, 191] on div "Cumulative" at bounding box center [424, 200] width 96 height 34
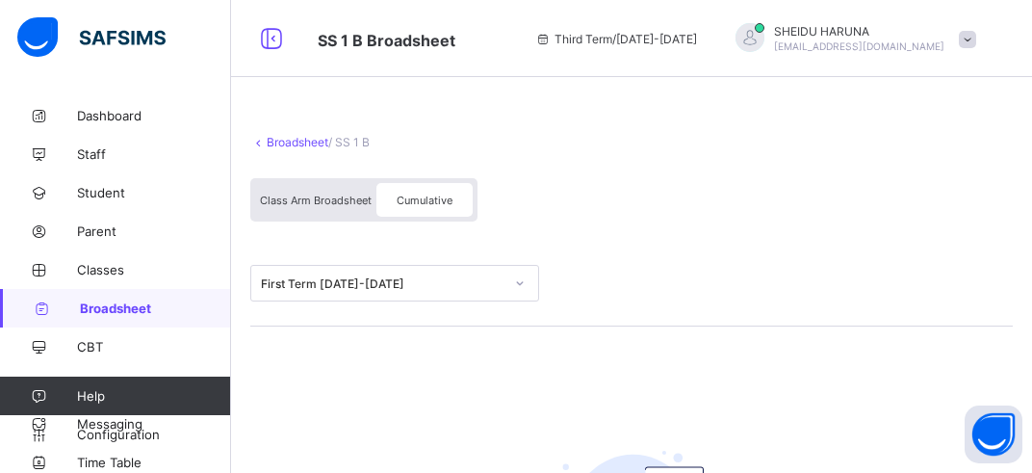
click at [421, 198] on span "Cumulative" at bounding box center [425, 199] width 56 height 13
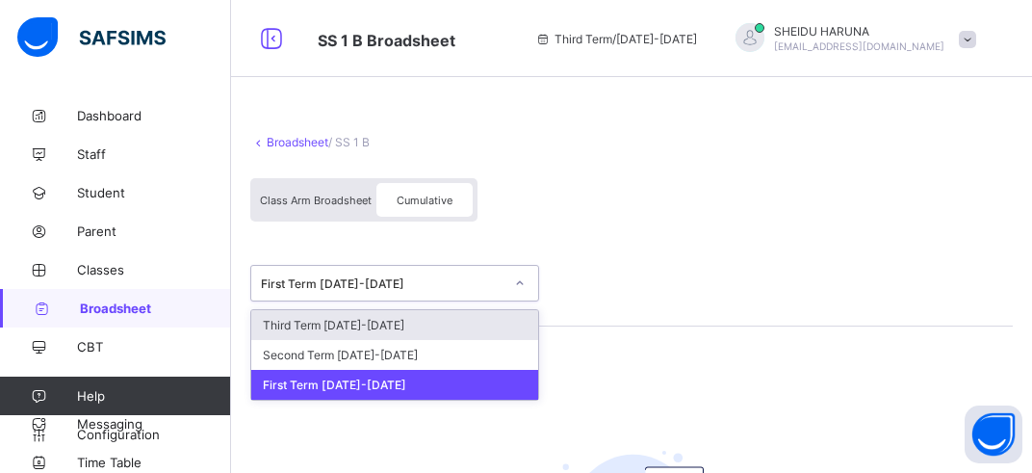
click at [522, 284] on icon at bounding box center [520, 282] width 12 height 19
click at [346, 325] on div "Third Term [DATE]-[DATE]" at bounding box center [394, 325] width 287 height 30
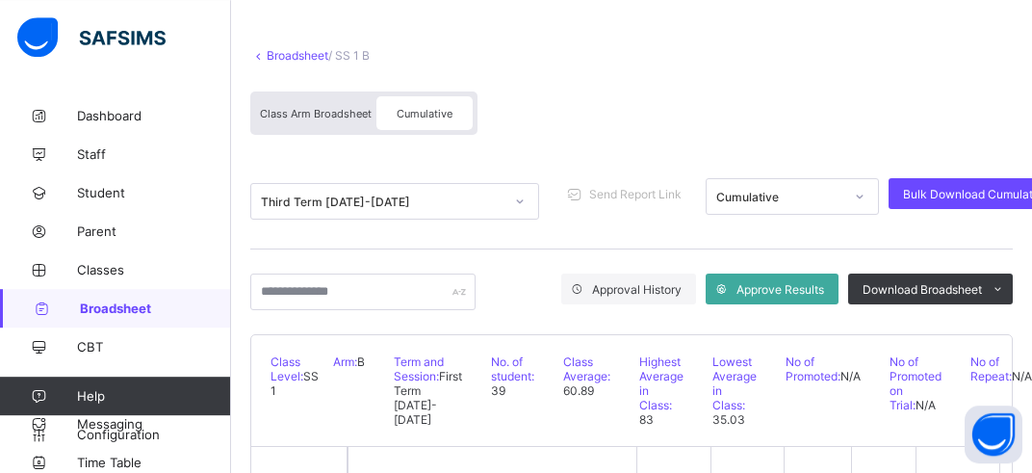
scroll to position [203, 0]
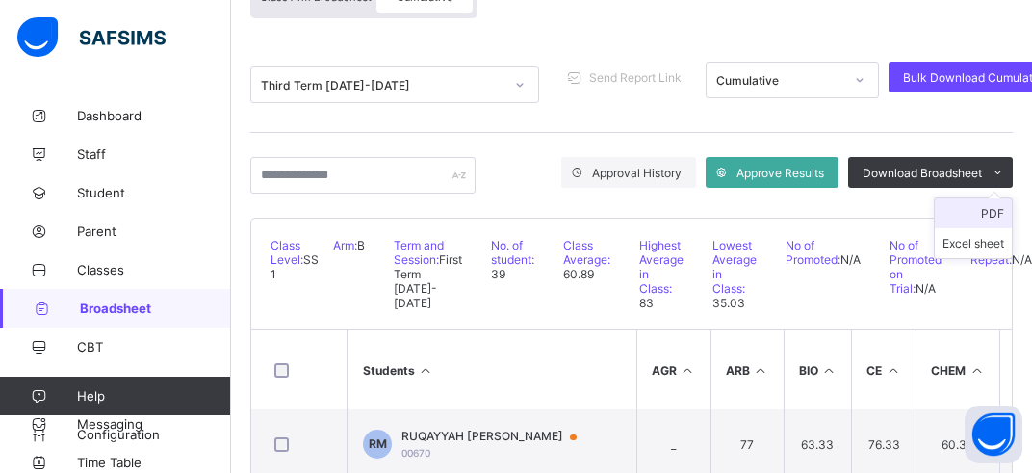
click at [999, 210] on li "PDF" at bounding box center [973, 213] width 77 height 30
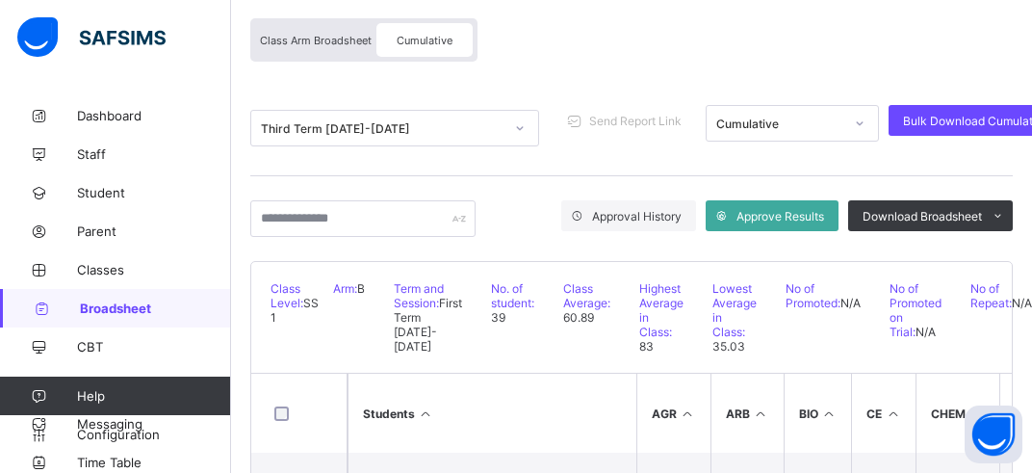
scroll to position [0, 0]
